Goal: Transaction & Acquisition: Book appointment/travel/reservation

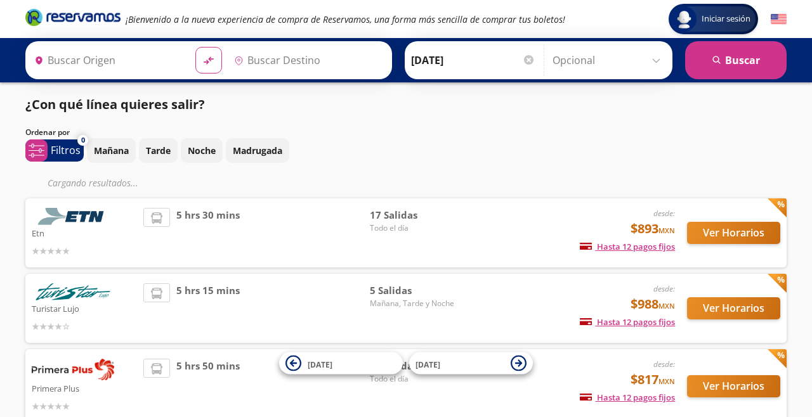
type input "[GEOGRAPHIC_DATA], [GEOGRAPHIC_DATA]"
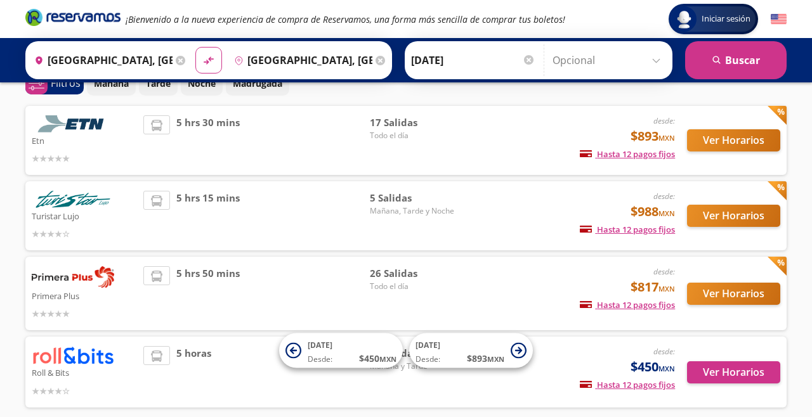
scroll to position [65, 0]
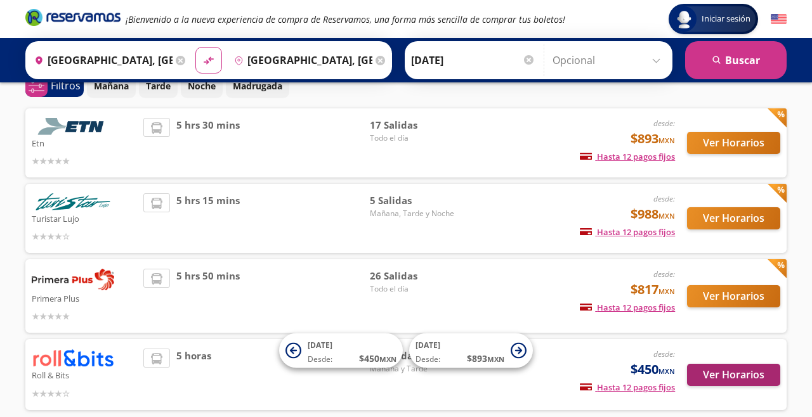
click at [718, 377] on button "Ver Horarios" at bounding box center [733, 375] width 93 height 22
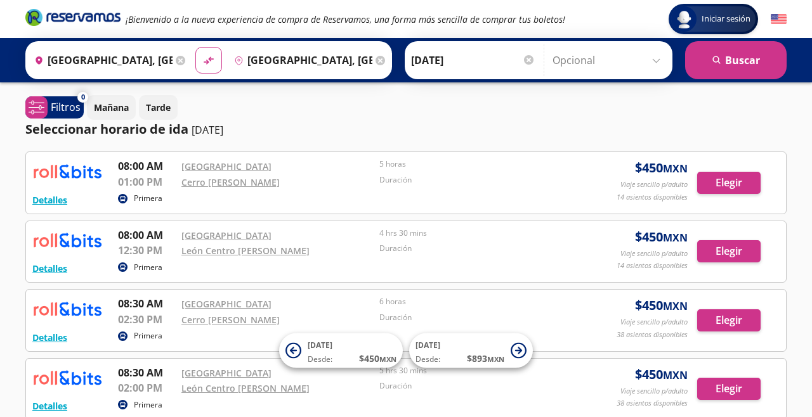
click at [529, 240] on div "4 hrs 30 mins" at bounding box center [475, 236] width 192 height 16
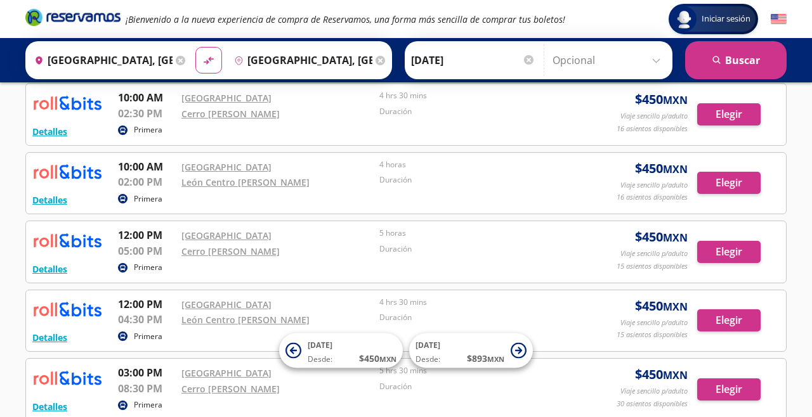
scroll to position [482, 0]
click at [714, 317] on button "Elegir" at bounding box center [728, 321] width 63 height 22
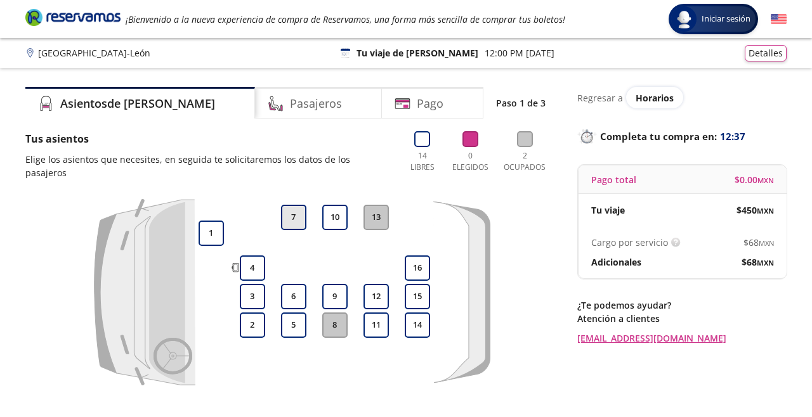
click at [296, 206] on button "7" at bounding box center [293, 217] width 25 height 25
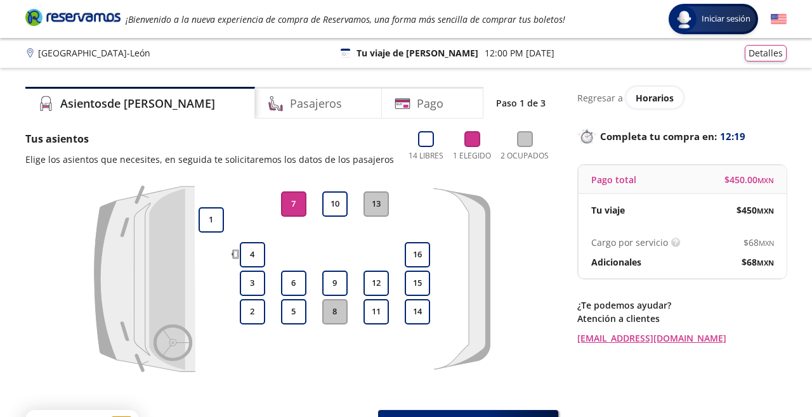
click at [383, 233] on div at bounding box center [376, 229] width 32 height 19
click at [638, 96] on span "Horarios" at bounding box center [655, 98] width 38 height 12
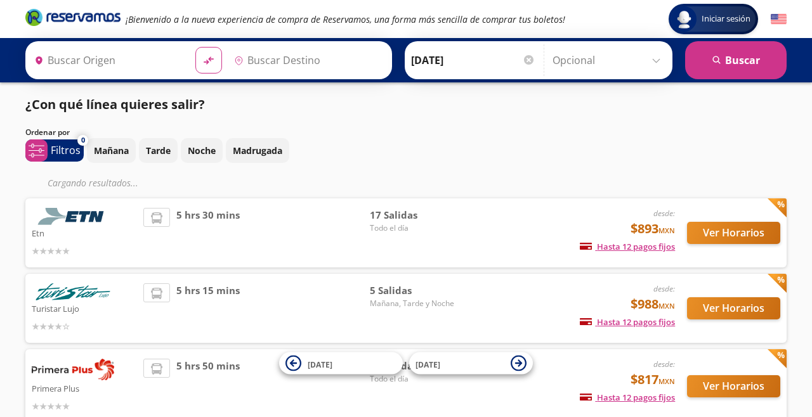
type input "[GEOGRAPHIC_DATA], [GEOGRAPHIC_DATA]"
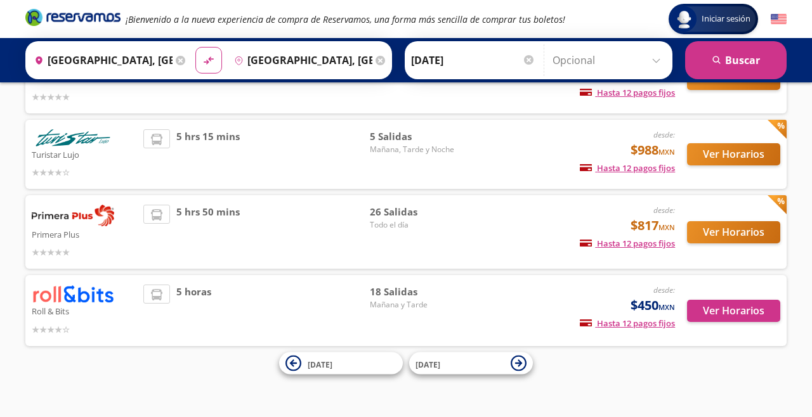
scroll to position [153, 0]
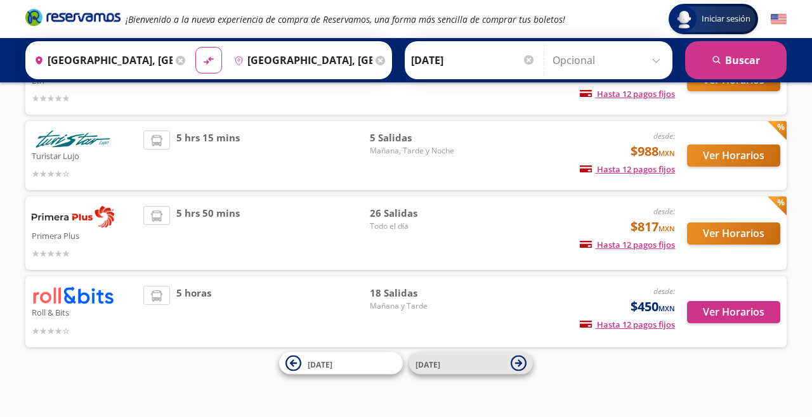
click at [521, 366] on icon at bounding box center [519, 364] width 16 height 16
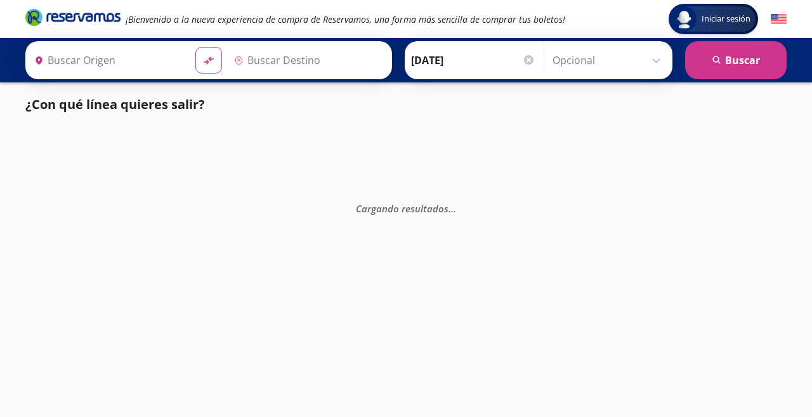
type input "[GEOGRAPHIC_DATA], [GEOGRAPHIC_DATA]"
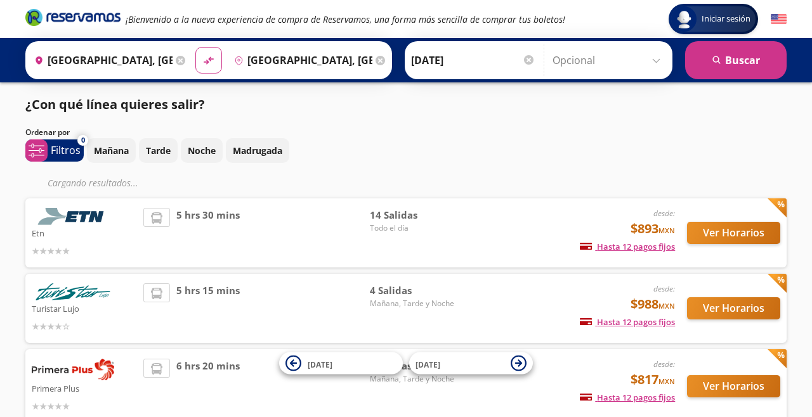
scroll to position [89, 0]
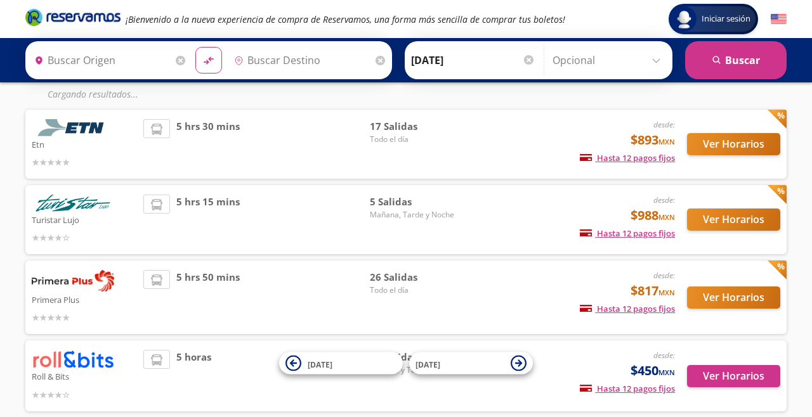
type input "[GEOGRAPHIC_DATA], [GEOGRAPHIC_DATA]"
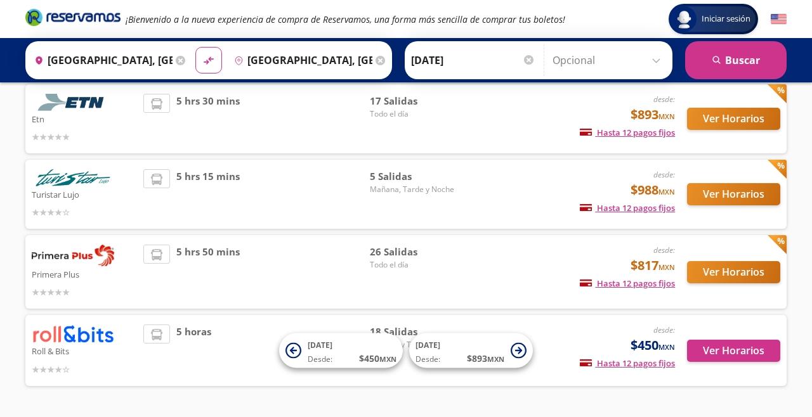
click at [69, 334] on img at bounding box center [73, 334] width 82 height 18
click at [533, 64] on div at bounding box center [529, 60] width 10 height 10
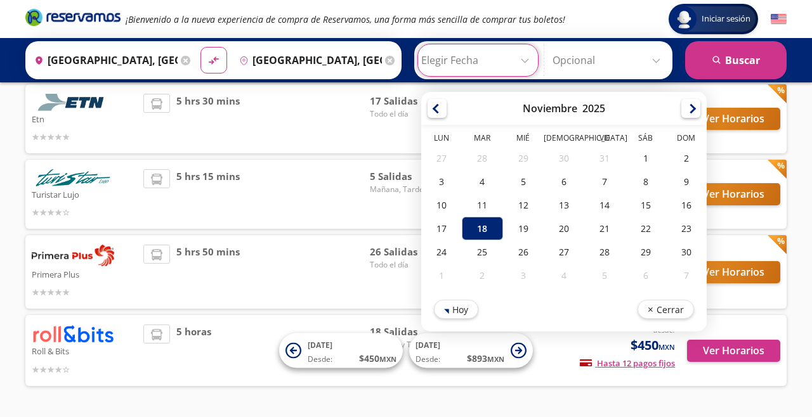
click at [189, 61] on icon at bounding box center [186, 61] width 10 height 10
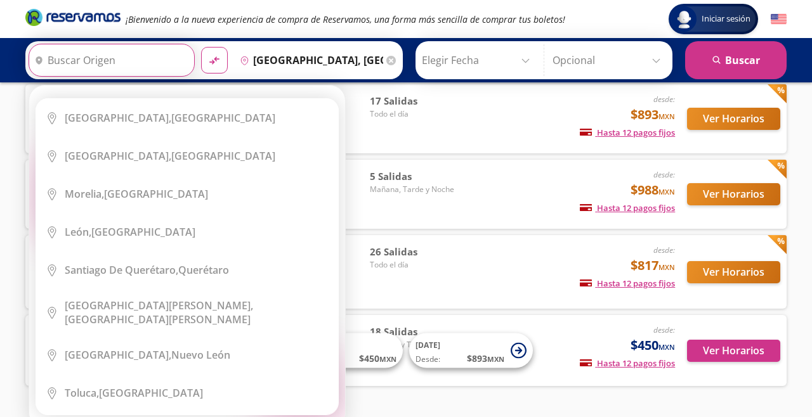
click at [170, 58] on input "Origen" at bounding box center [110, 60] width 162 height 32
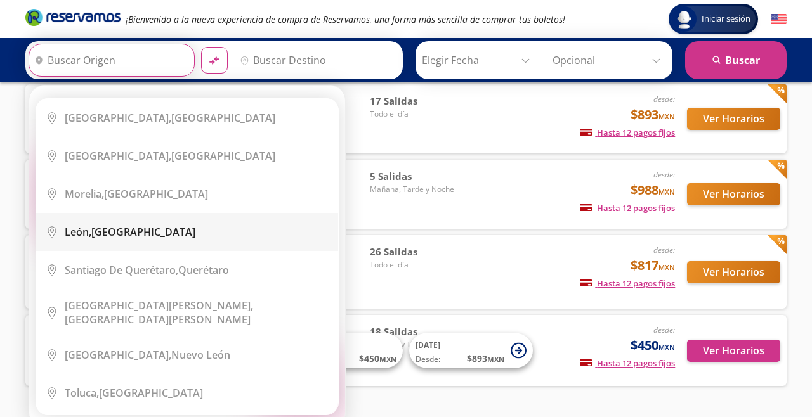
click at [171, 230] on div "[GEOGRAPHIC_DATA], [GEOGRAPHIC_DATA]" at bounding box center [197, 232] width 264 height 14
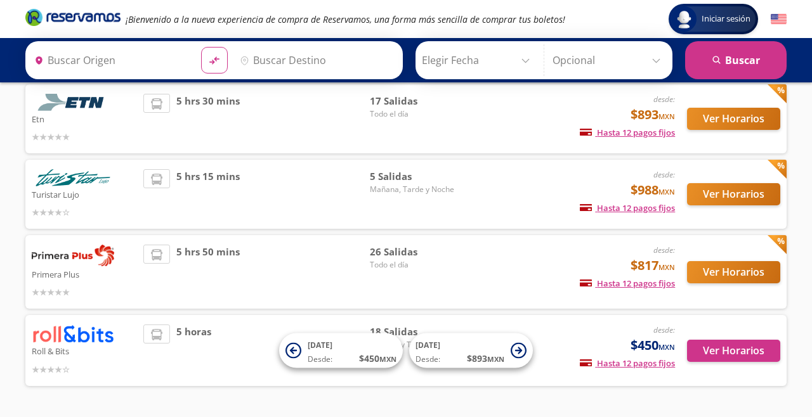
type input "[GEOGRAPHIC_DATA], [GEOGRAPHIC_DATA]"
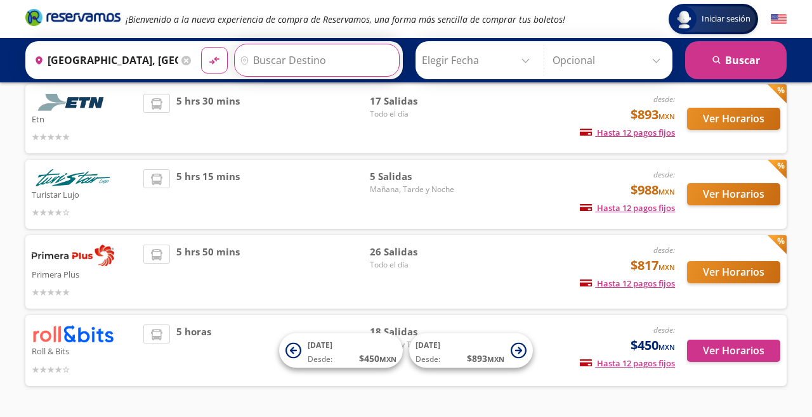
click at [265, 63] on input "Destino" at bounding box center [316, 60] width 162 height 32
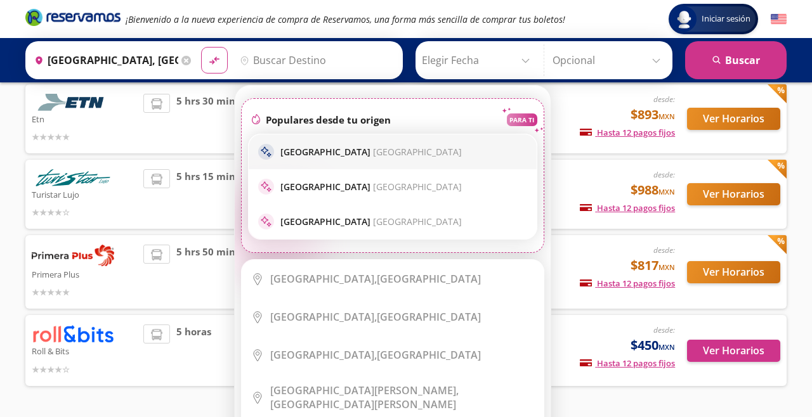
click at [318, 148] on p "[GEOGRAPHIC_DATA] [GEOGRAPHIC_DATA]" at bounding box center [370, 152] width 181 height 12
type input "[GEOGRAPHIC_DATA], [GEOGRAPHIC_DATA]"
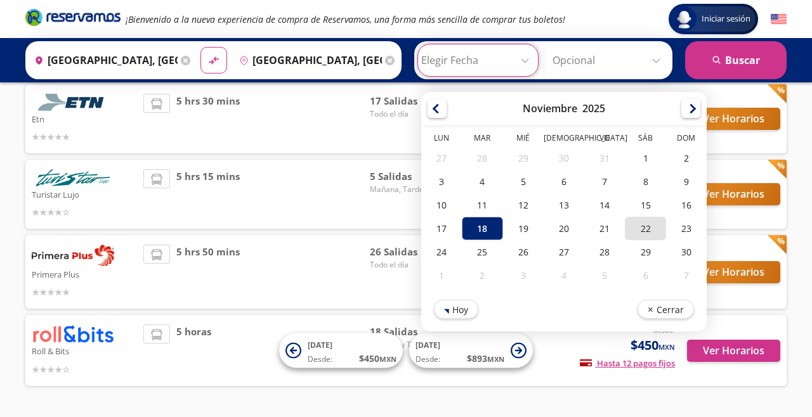
click at [652, 228] on div "22" at bounding box center [645, 228] width 41 height 23
type input "[DATE]"
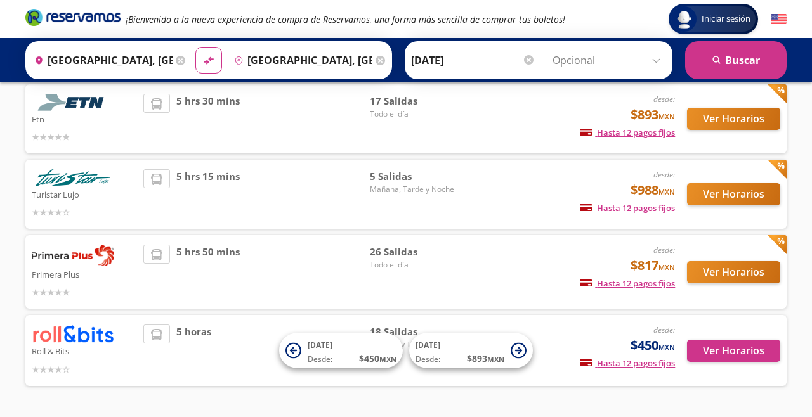
click at [52, 339] on img at bounding box center [73, 334] width 82 height 18
click at [712, 352] on button "Ver Horarios" at bounding box center [733, 351] width 93 height 22
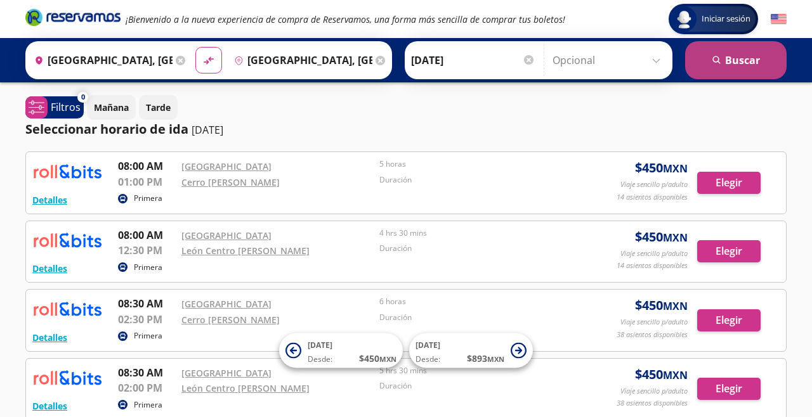
click at [736, 59] on button "search [GEOGRAPHIC_DATA]" at bounding box center [736, 60] width 102 height 38
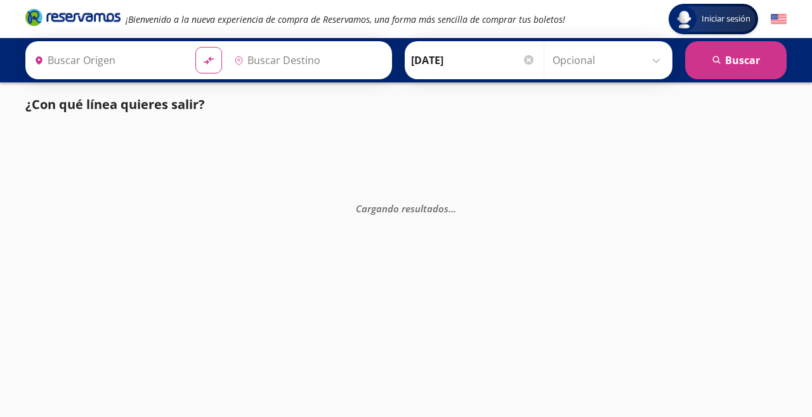
type input "[GEOGRAPHIC_DATA], [GEOGRAPHIC_DATA]"
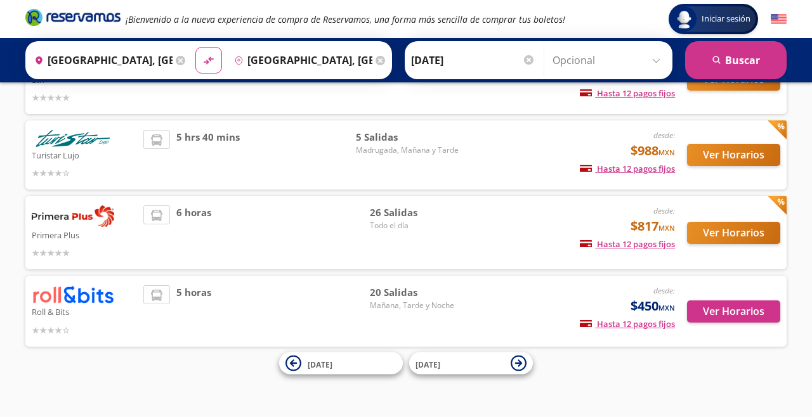
scroll to position [153, 0]
click at [244, 302] on div "5 horas" at bounding box center [256, 311] width 226 height 51
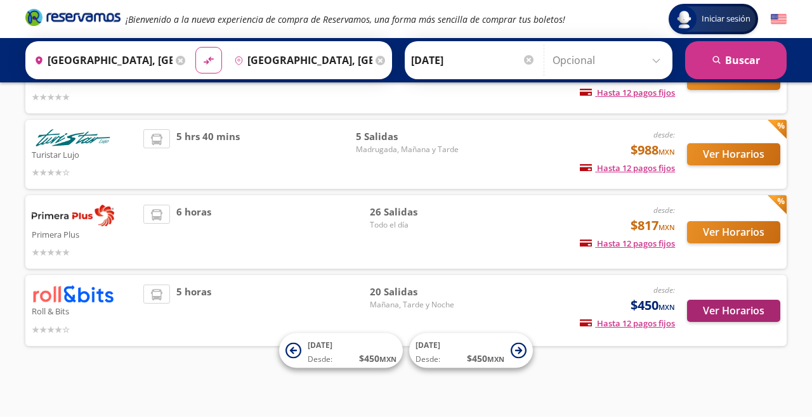
scroll to position [128, 0]
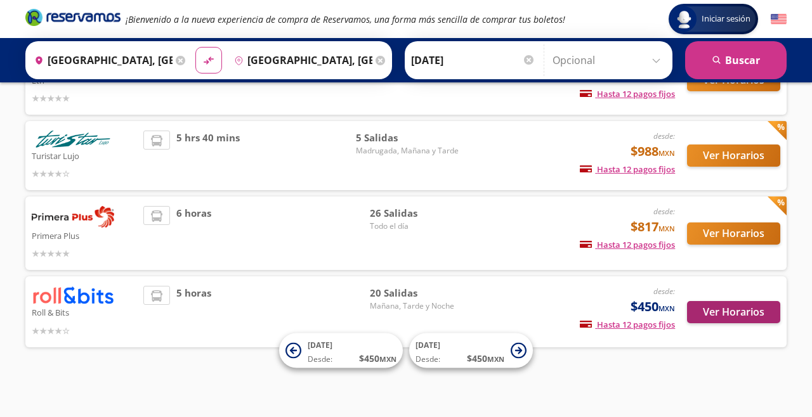
click at [741, 309] on button "Ver Horarios" at bounding box center [733, 312] width 93 height 22
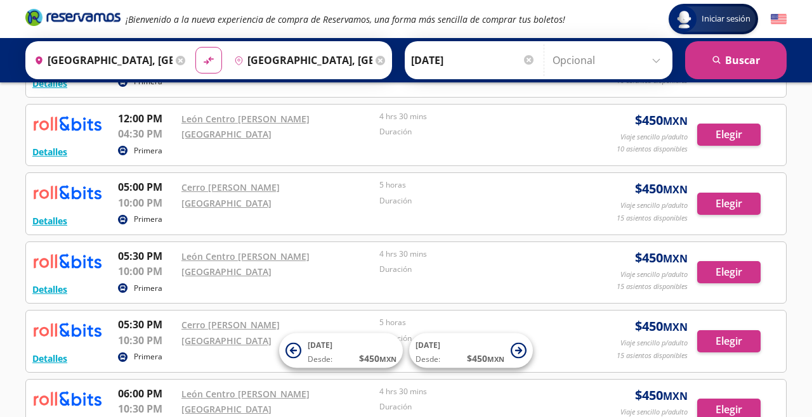
scroll to position [801, 0]
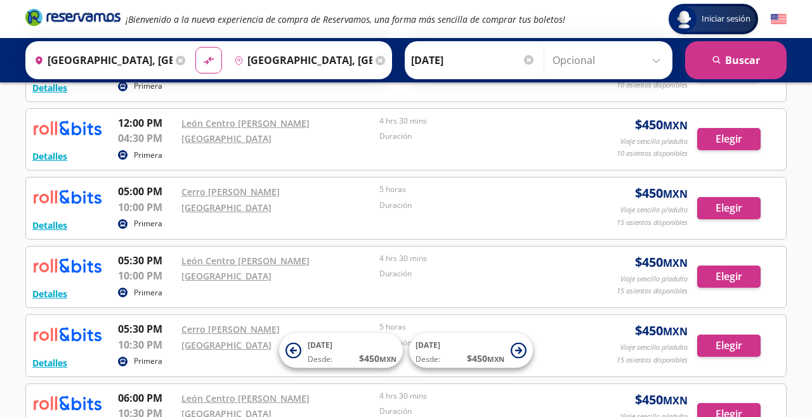
scroll to position [128, 0]
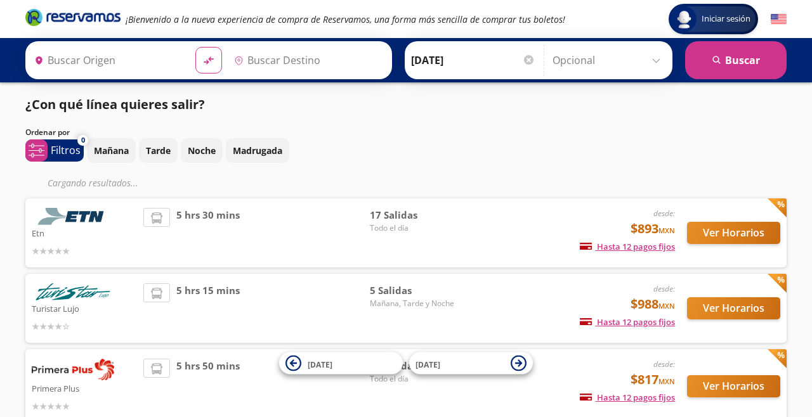
scroll to position [89, 0]
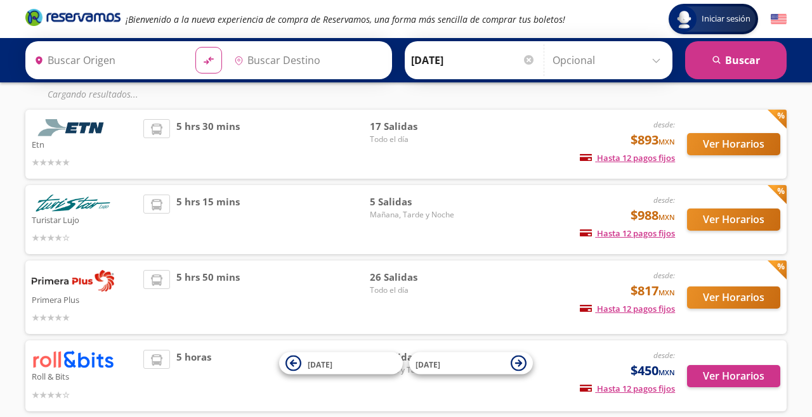
type input "[GEOGRAPHIC_DATA], [GEOGRAPHIC_DATA]"
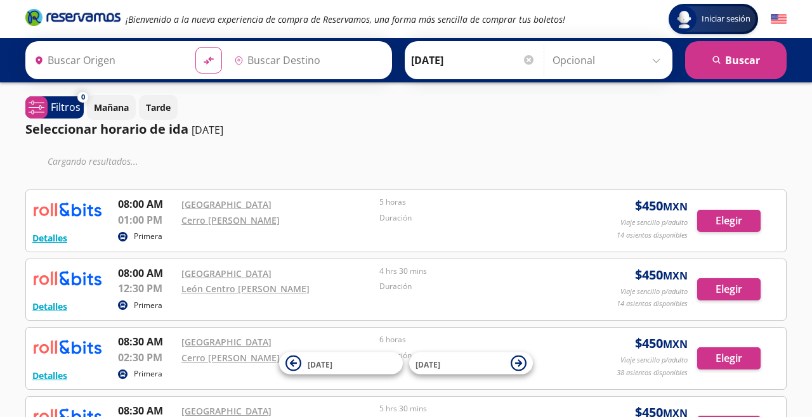
type input "[GEOGRAPHIC_DATA], [GEOGRAPHIC_DATA]"
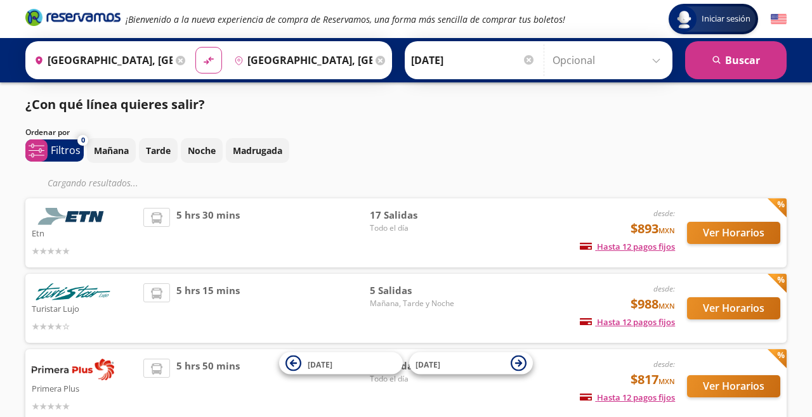
scroll to position [65, 0]
